Goal: Task Accomplishment & Management: Use online tool/utility

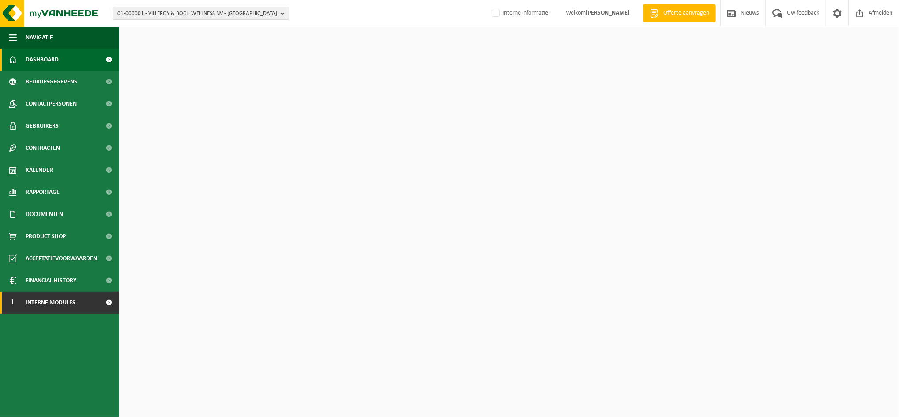
click at [58, 305] on span "Interne modules" at bounding box center [51, 302] width 50 height 22
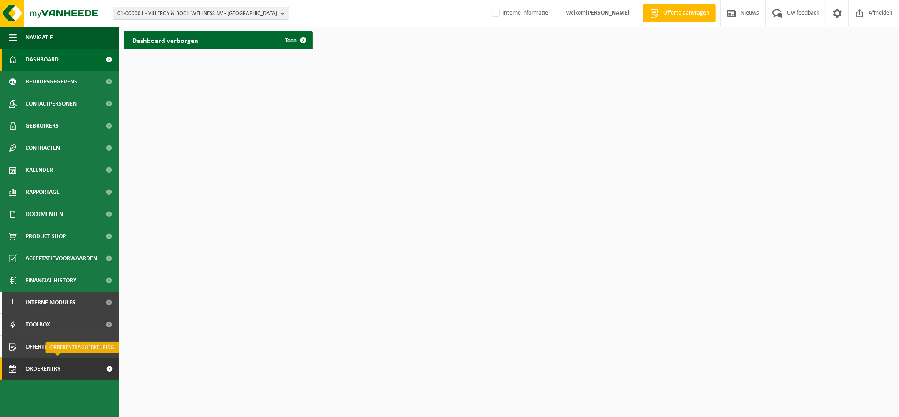
click at [49, 372] on span "Orderentry Goedkeuring" at bounding box center [63, 369] width 74 height 22
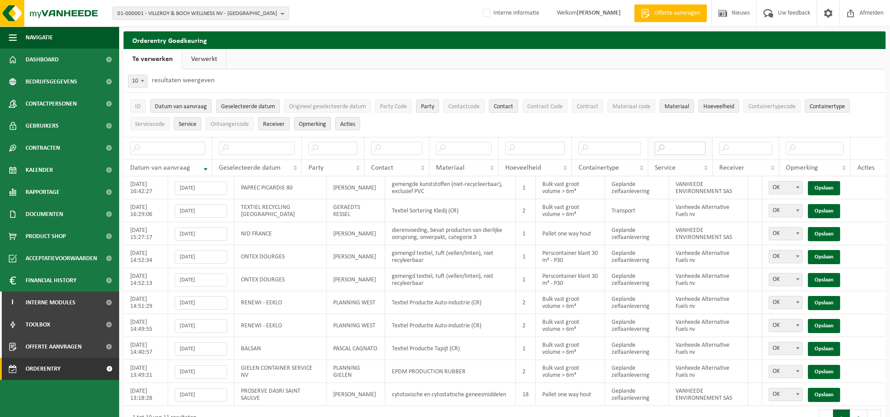
click at [684, 150] on input "text" at bounding box center [680, 148] width 50 height 13
type input "fuels"
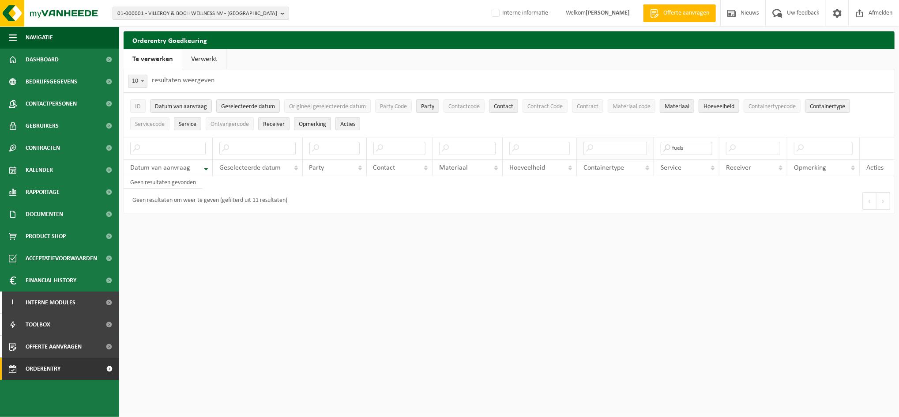
drag, startPoint x: 684, startPoint y: 150, endPoint x: 618, endPoint y: 139, distance: 66.7
click at [618, 139] on tr "fuels" at bounding box center [509, 148] width 771 height 23
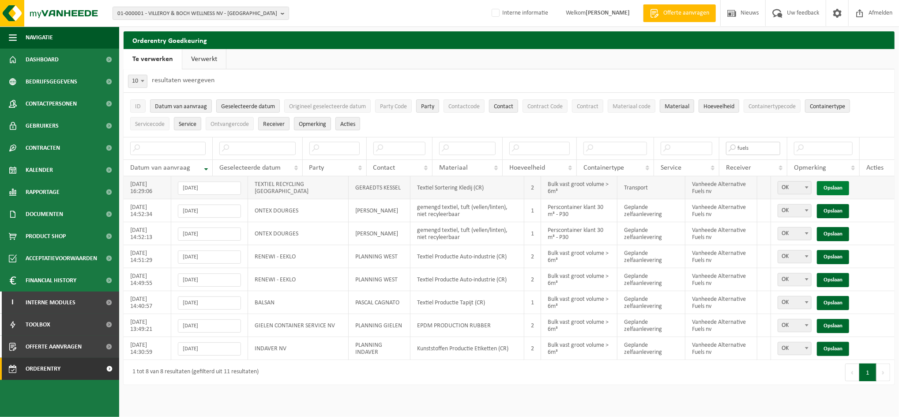
type input "fuels"
click at [830, 188] on link "Opslaan" at bounding box center [833, 188] width 32 height 14
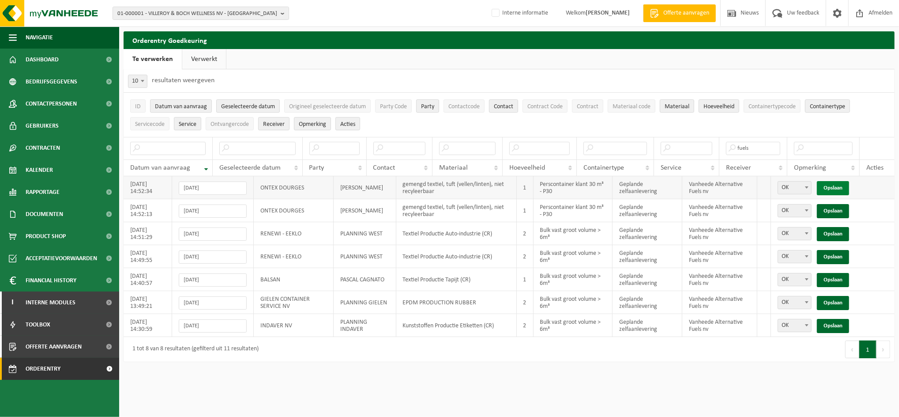
click at [833, 190] on link "Opslaan" at bounding box center [833, 188] width 32 height 14
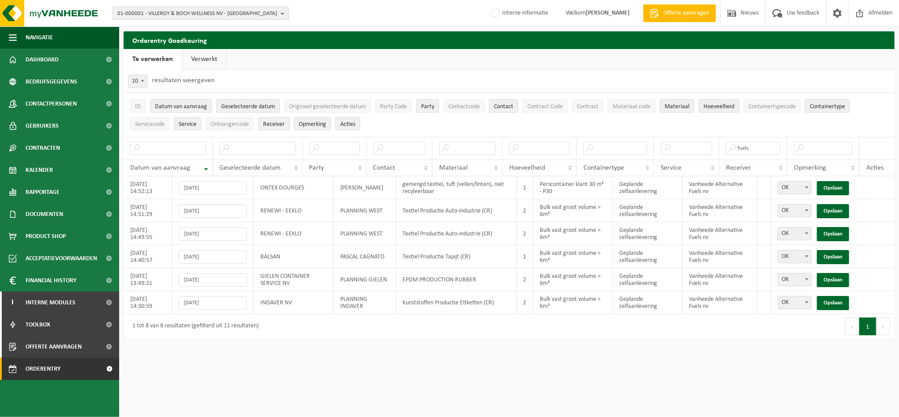
click at [833, 190] on link "Opslaan" at bounding box center [833, 188] width 32 height 14
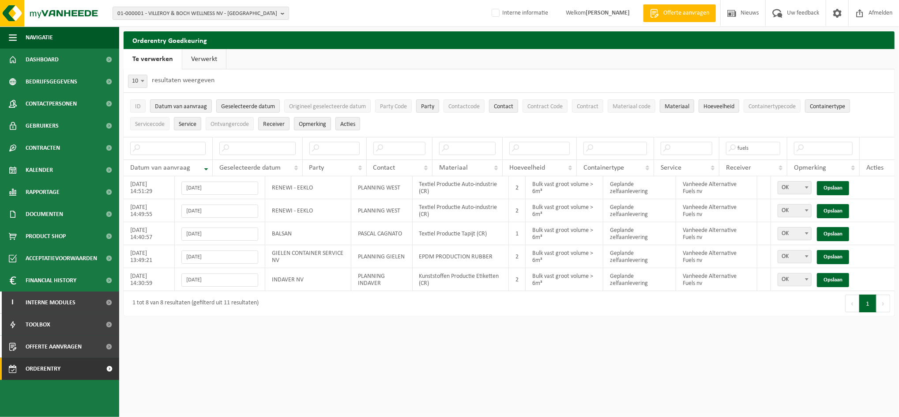
click at [434, 343] on html "01-000001 - VILLEROY & BOCH WELLNESS NV - ROESELARE 01-000001 - VILLEROY & BOCH…" at bounding box center [449, 208] width 899 height 417
click at [828, 191] on link "Opslaan" at bounding box center [833, 188] width 32 height 14
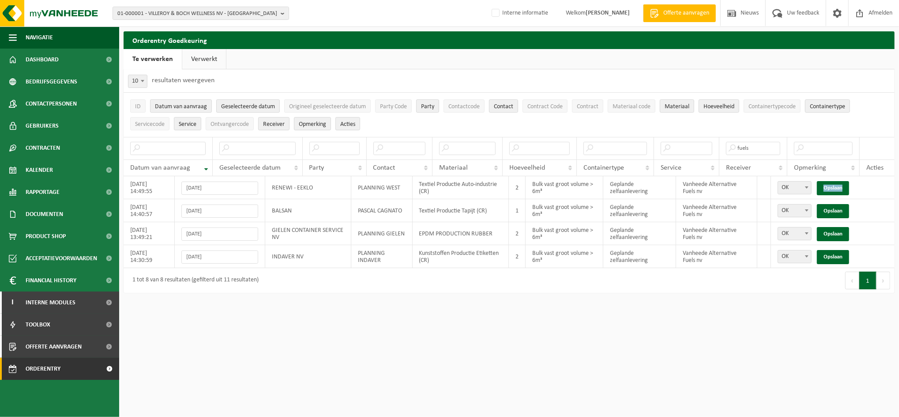
click at [828, 191] on link "Opslaan" at bounding box center [833, 188] width 32 height 14
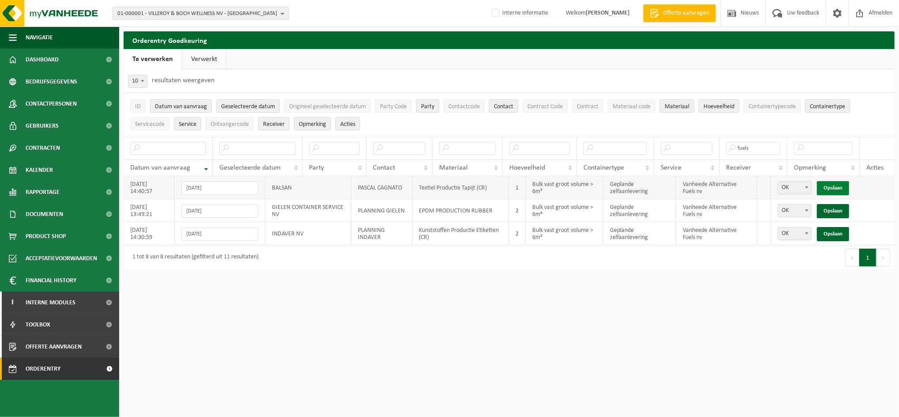
click at [828, 191] on link "Opslaan" at bounding box center [833, 188] width 32 height 14
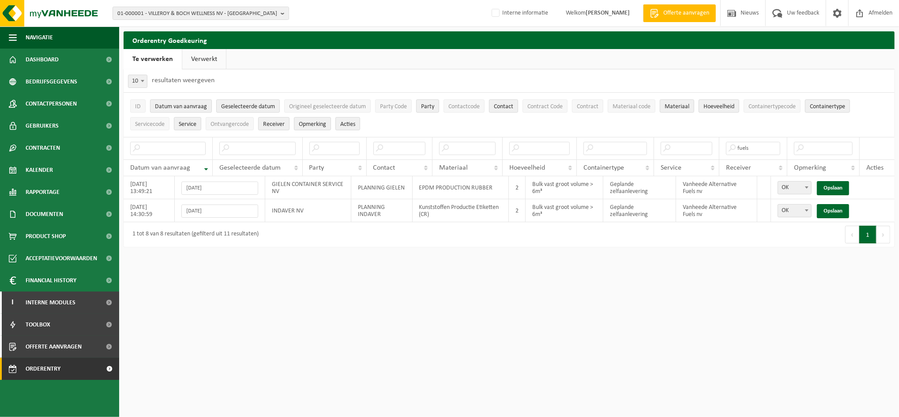
click at [828, 191] on link "Opslaan" at bounding box center [833, 188] width 32 height 14
